Goal: Task Accomplishment & Management: Complete application form

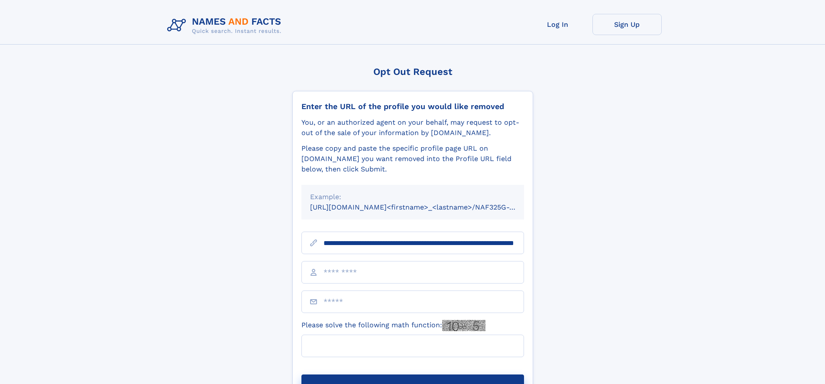
scroll to position [0, 87]
type input "**********"
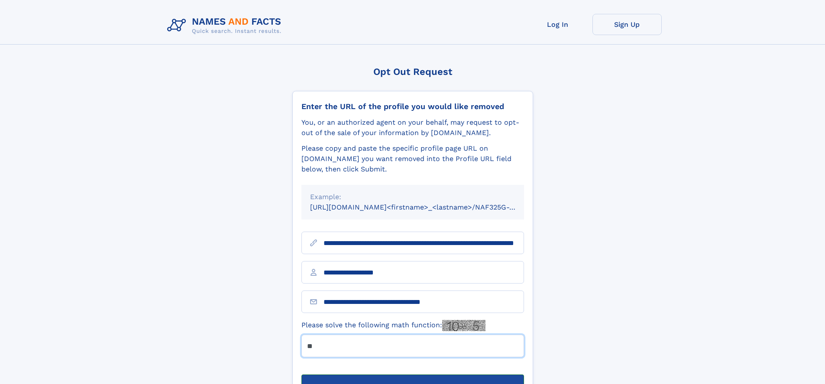
type input "**"
click at [412, 375] on button "Submit Opt Out Request" at bounding box center [412, 389] width 223 height 28
